Goal: Task Accomplishment & Management: Manage account settings

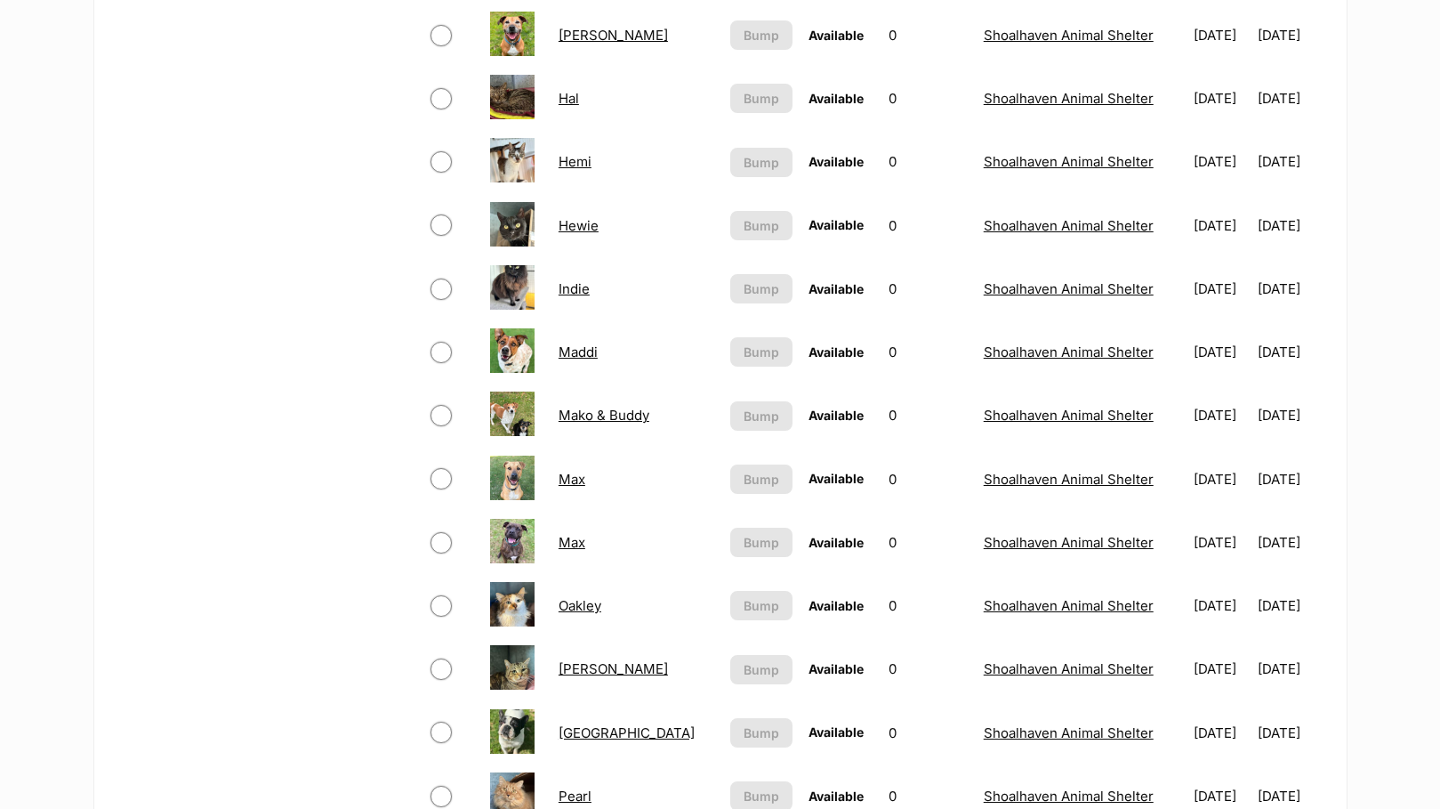
scroll to position [1156, 0]
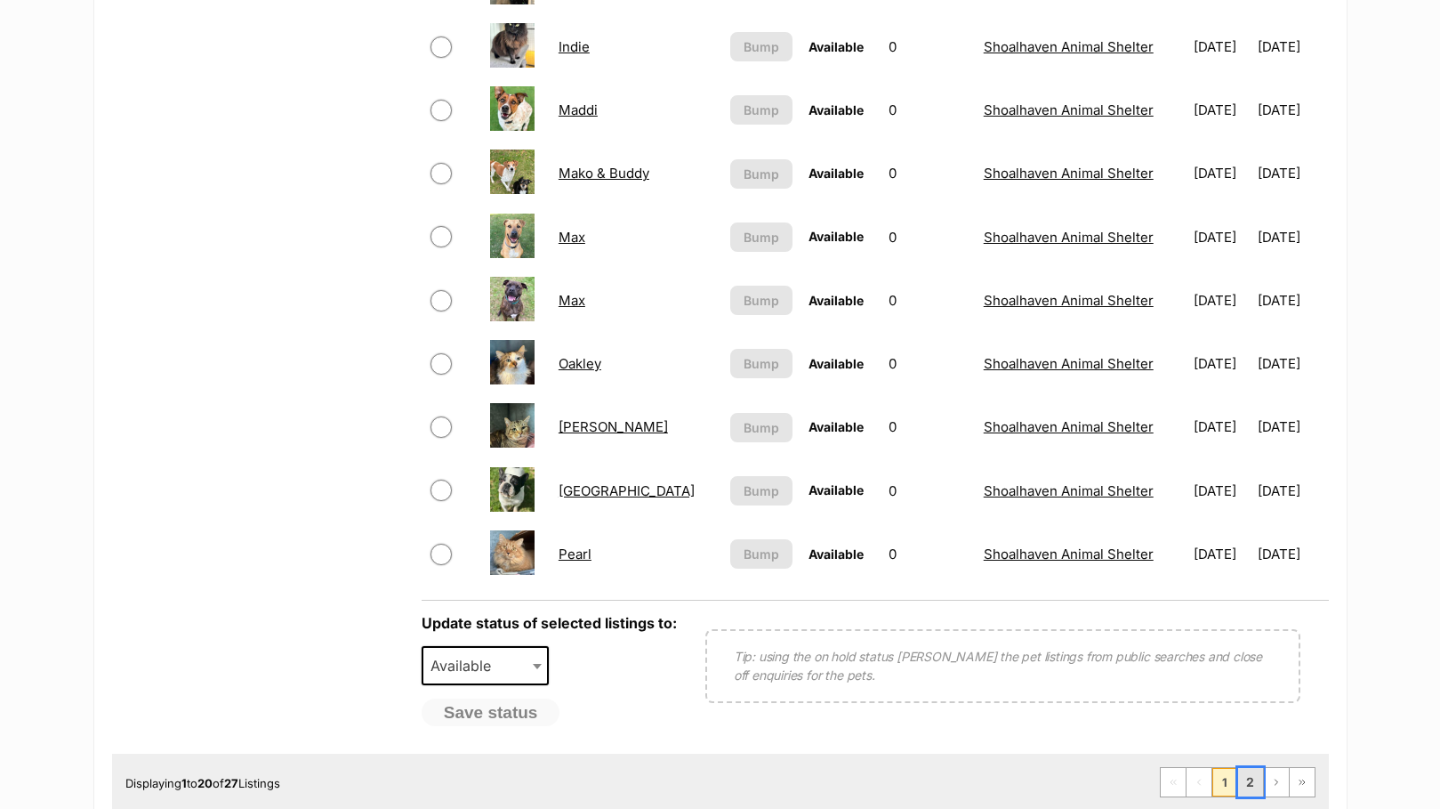
click at [1260, 786] on link "2" at bounding box center [1250, 782] width 25 height 28
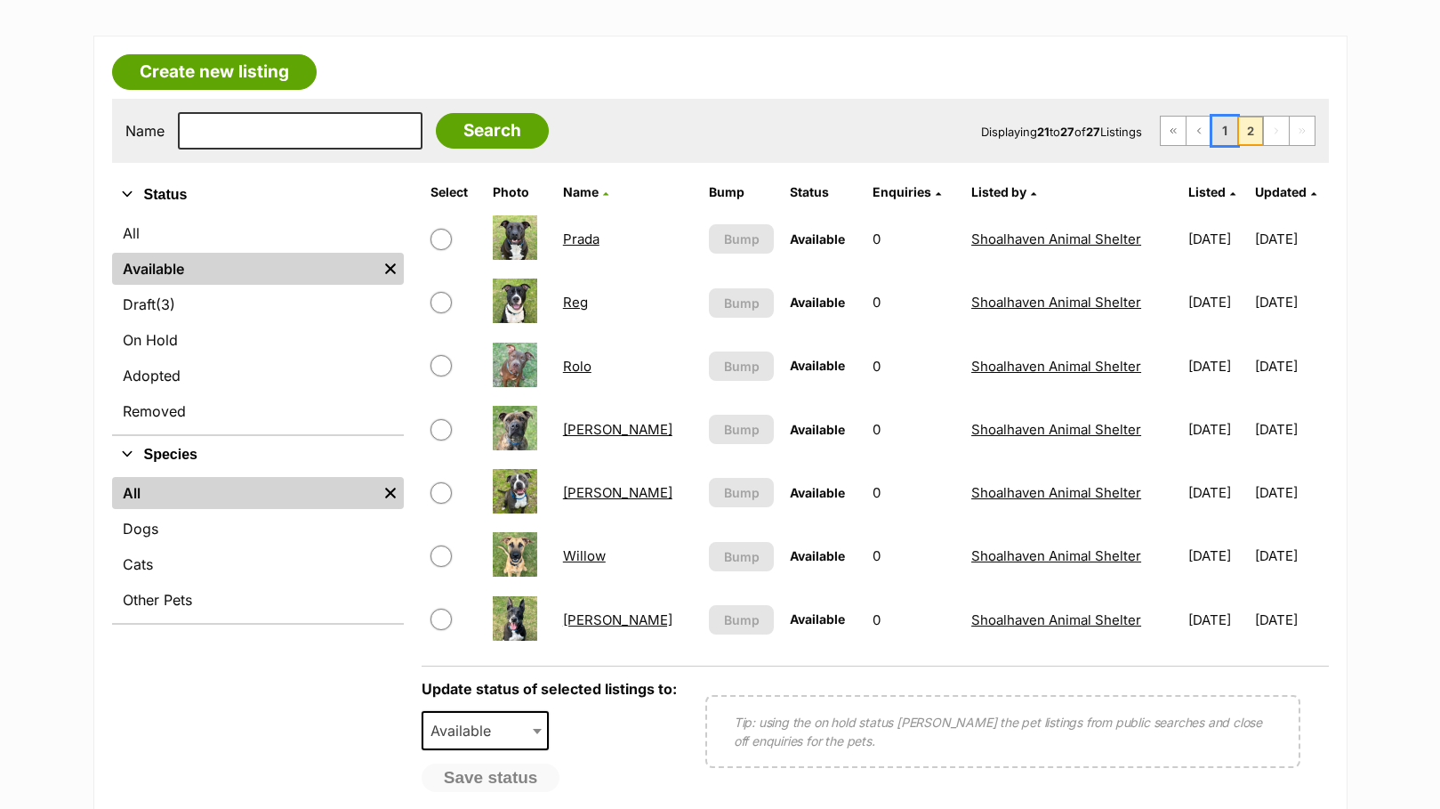
click at [1220, 118] on link "1" at bounding box center [1224, 131] width 25 height 28
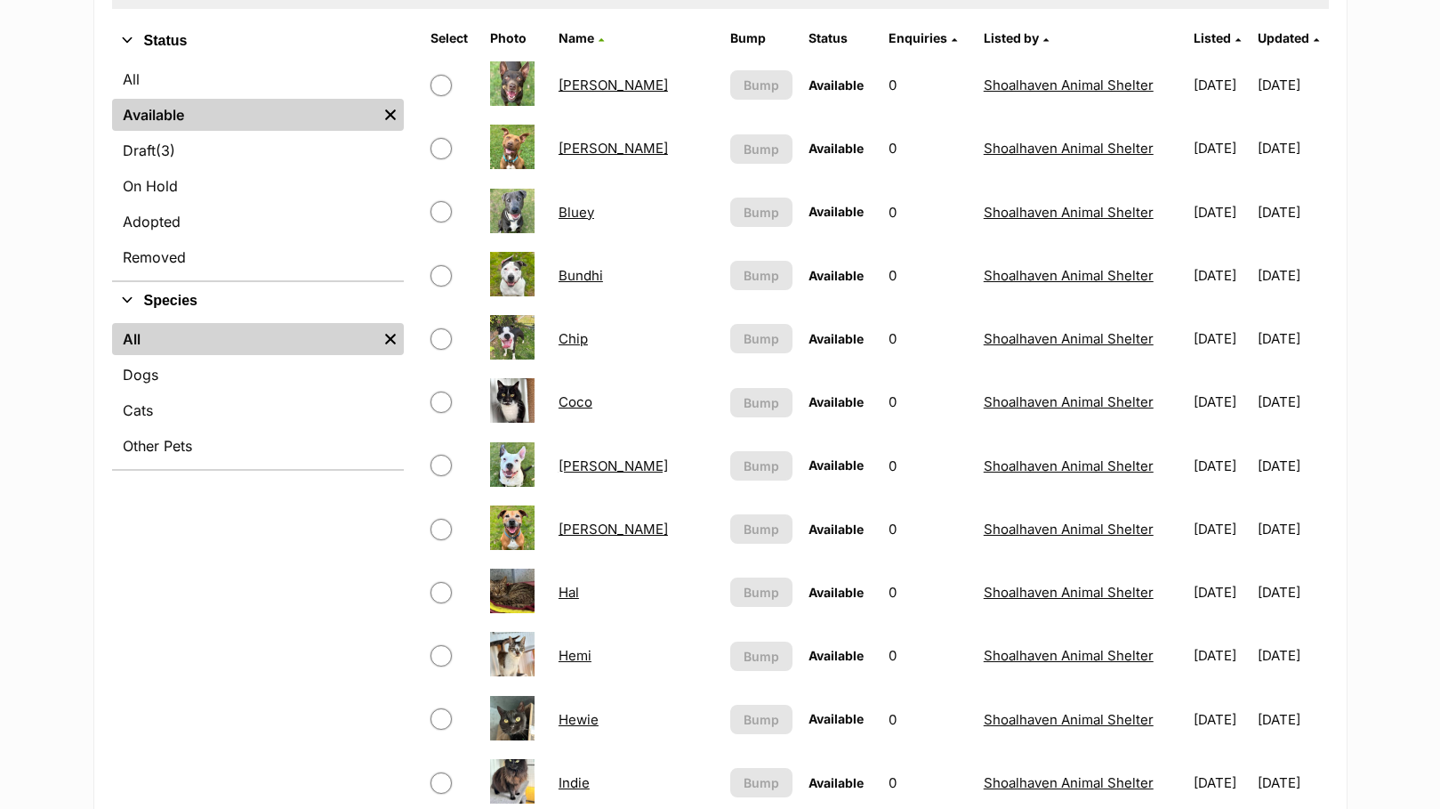
scroll to position [178, 0]
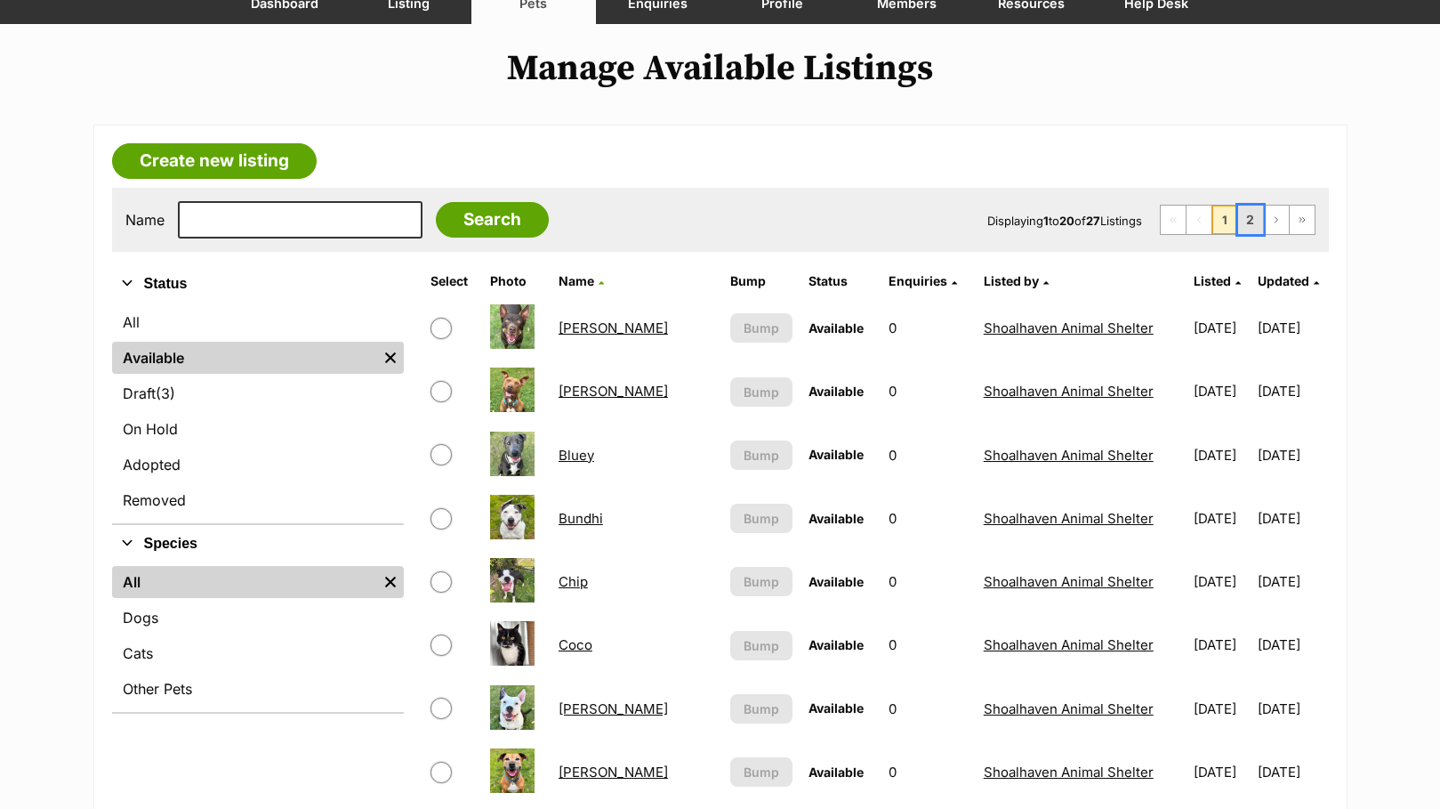
click at [1261, 217] on link "2" at bounding box center [1250, 219] width 25 height 28
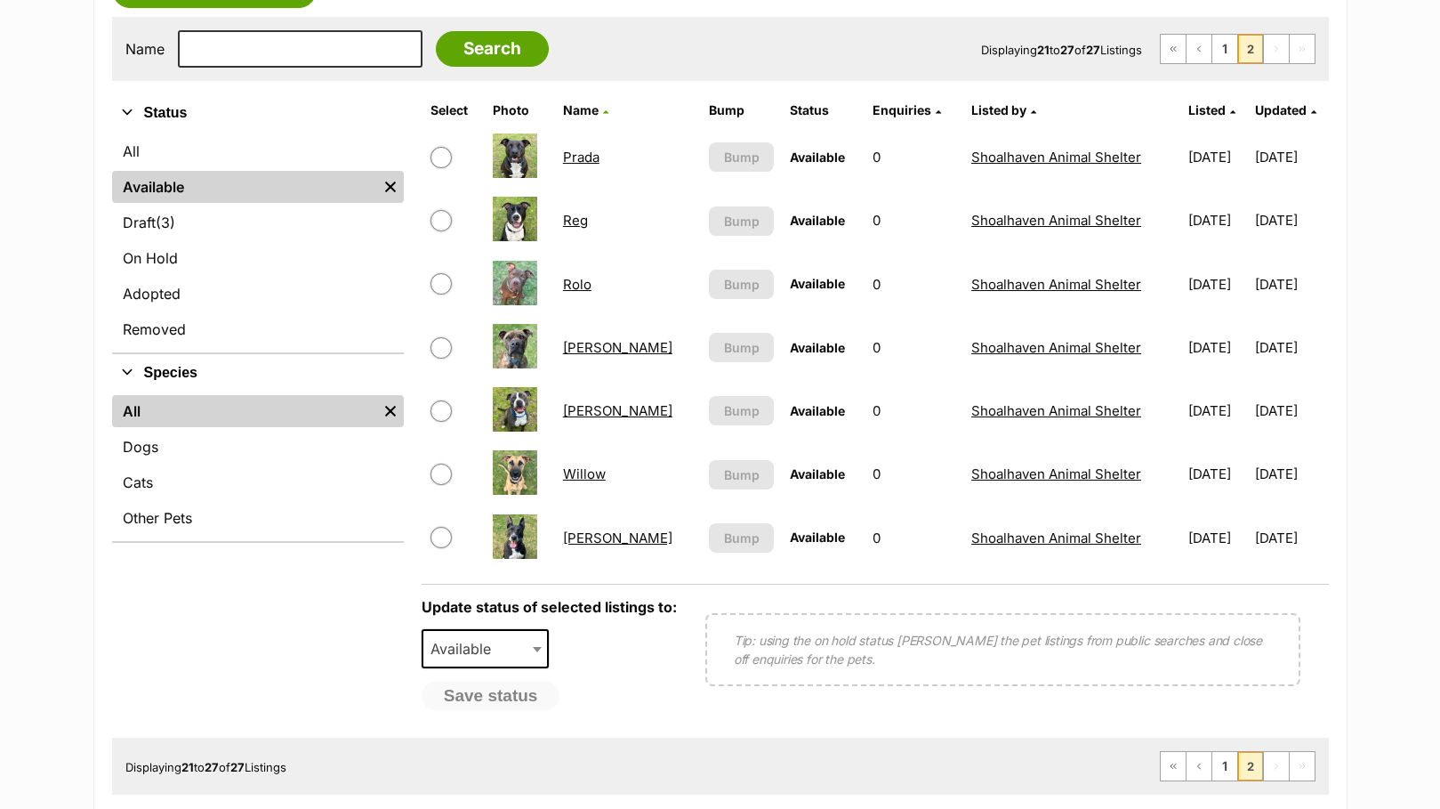
scroll to position [356, 0]
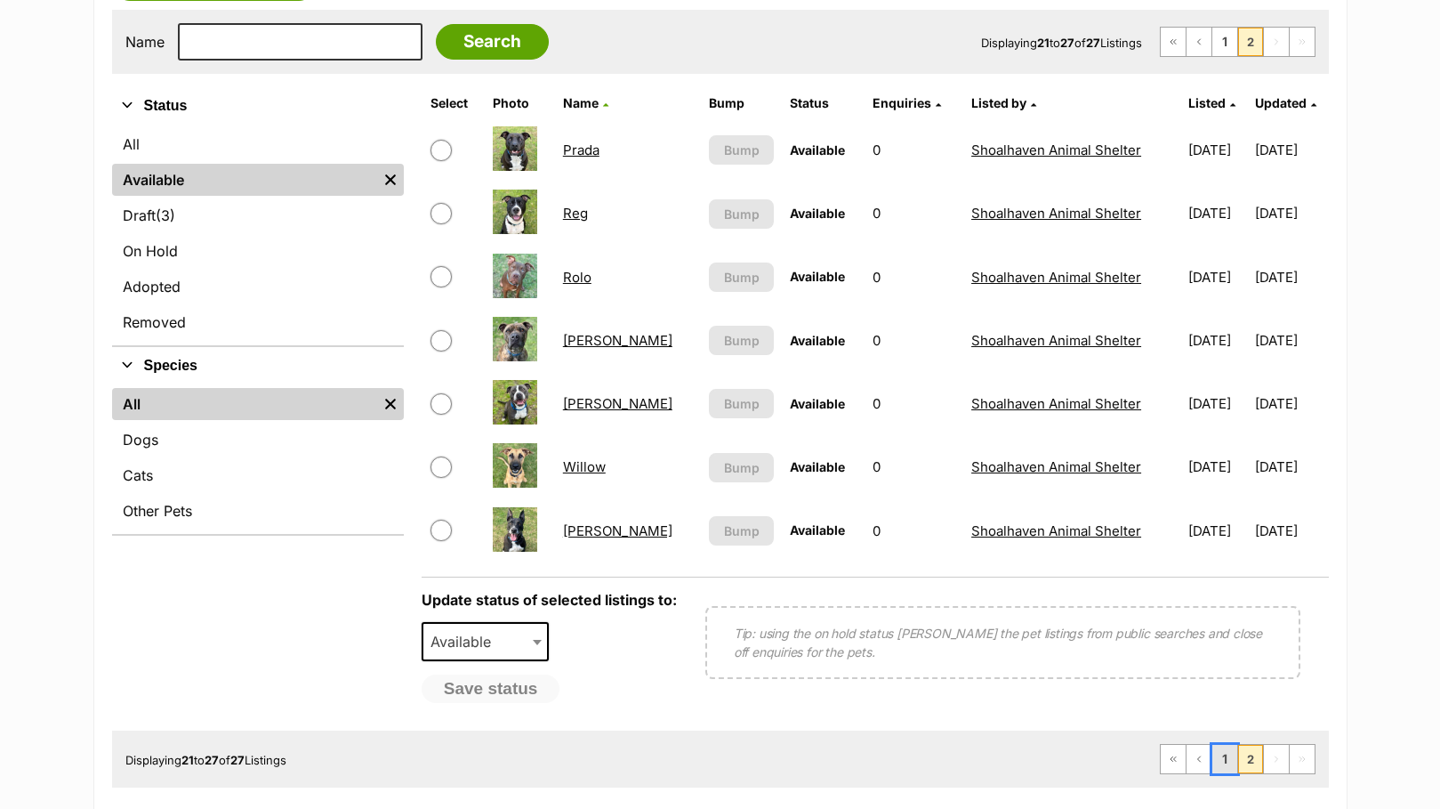
click at [1220, 753] on link "1" at bounding box center [1224, 759] width 25 height 28
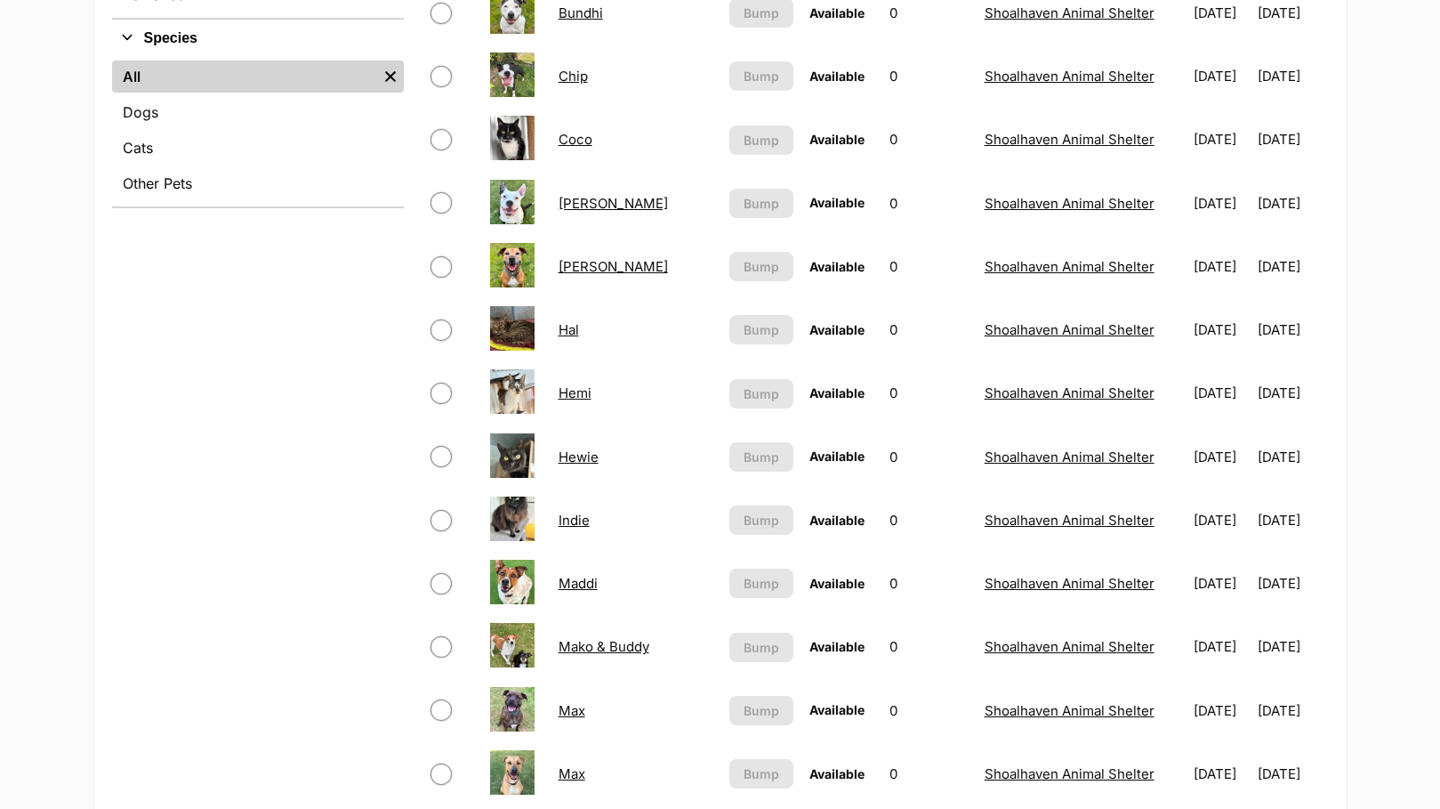
scroll to position [356, 0]
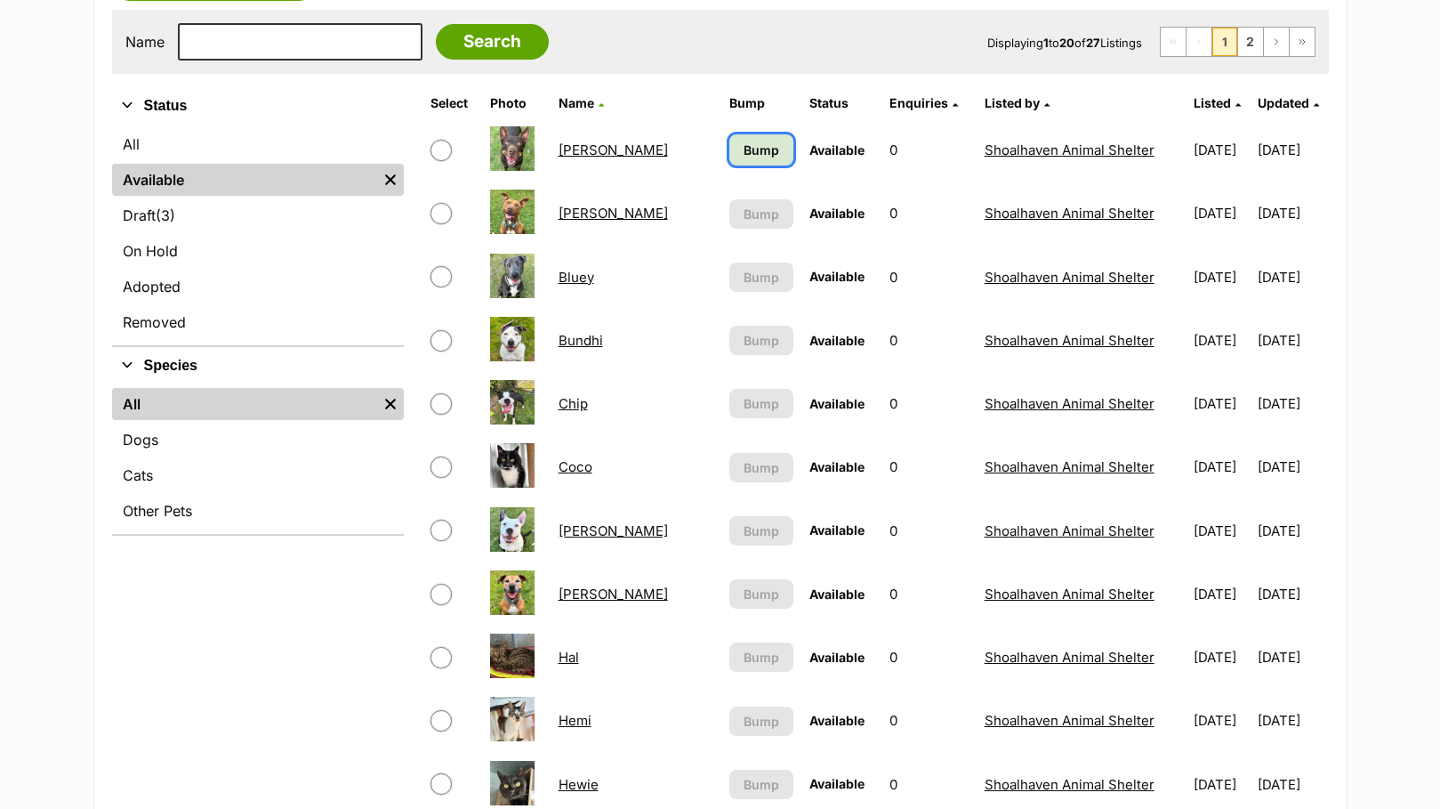
click at [744, 141] on span "Bump" at bounding box center [762, 150] width 36 height 19
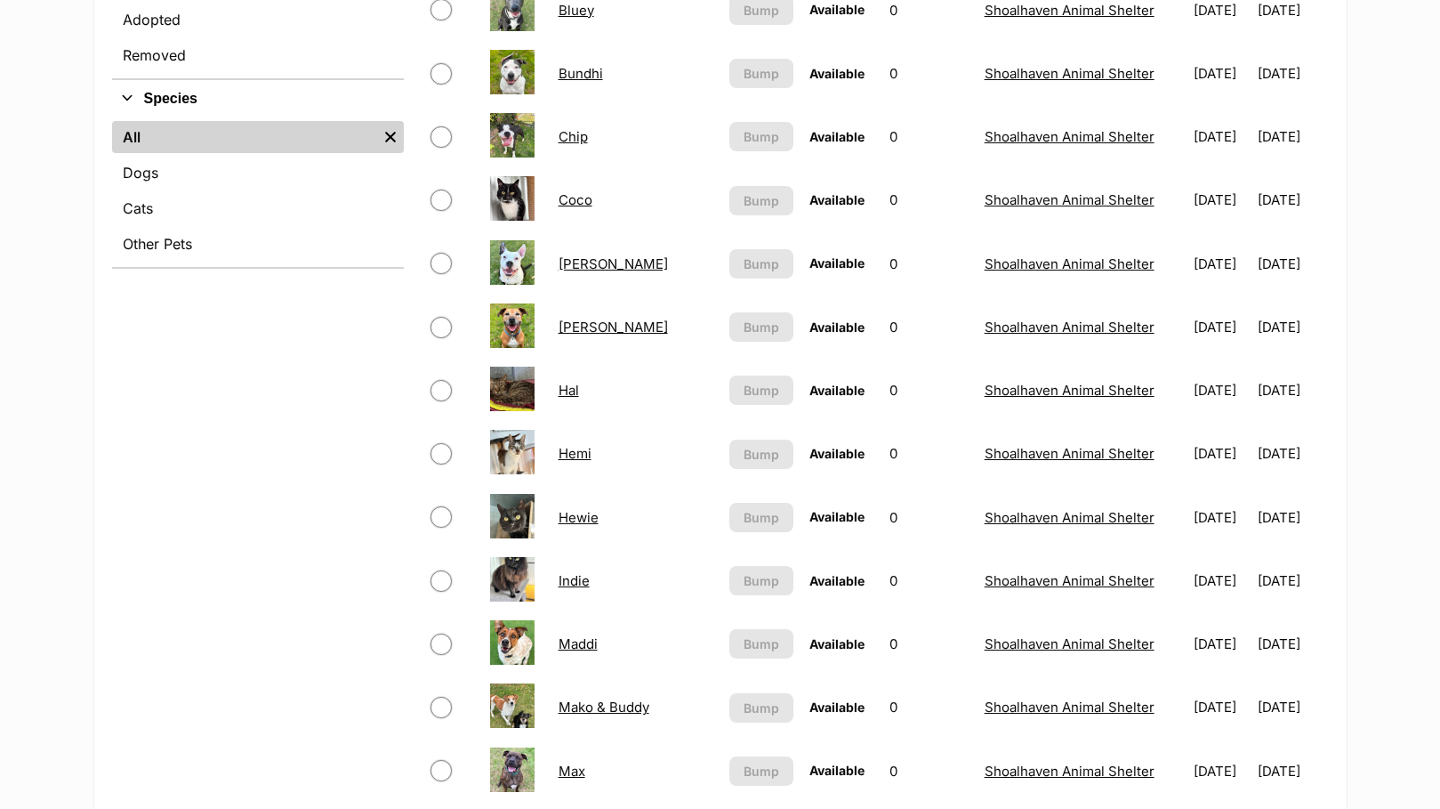
scroll to position [378, 0]
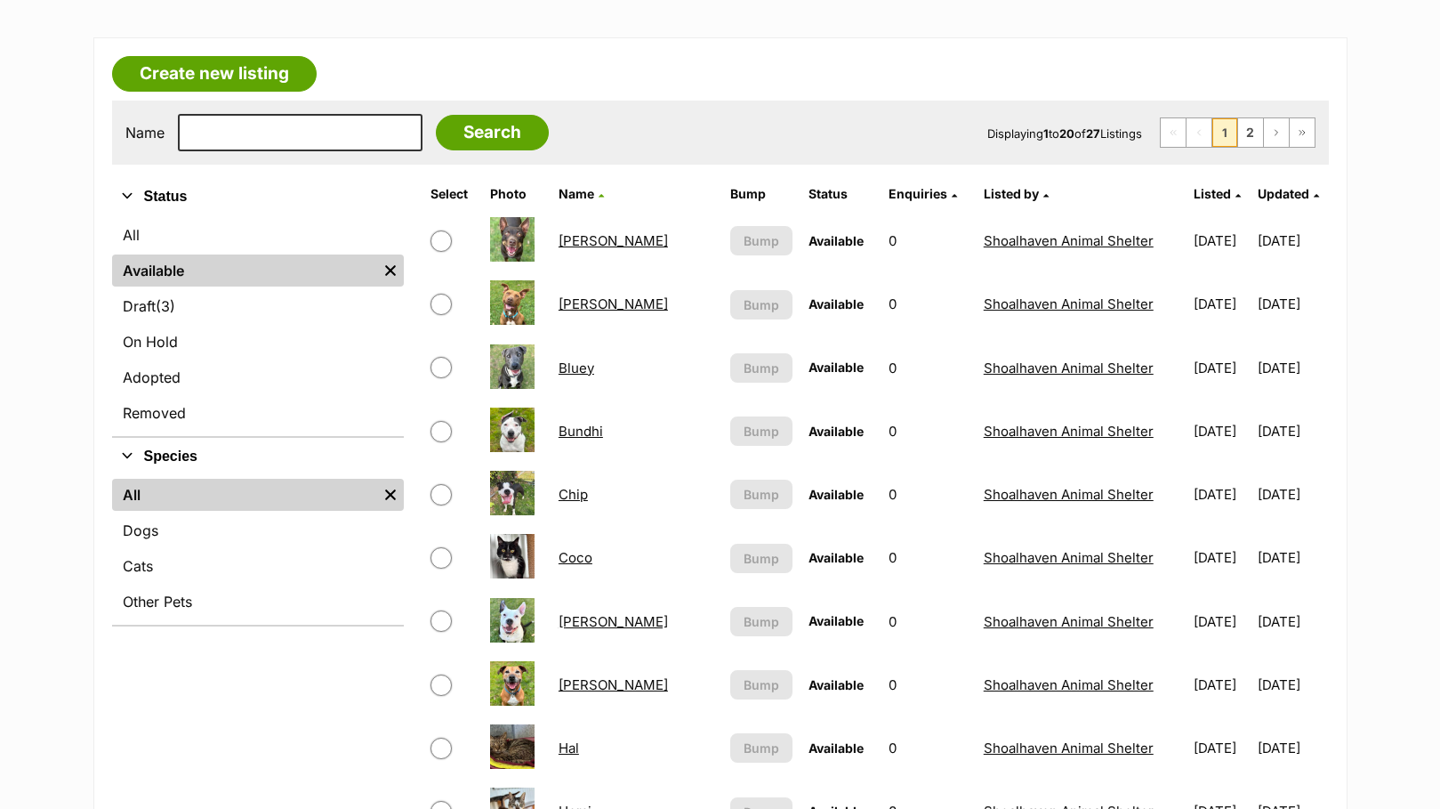
scroll to position [267, 0]
